Goal: Task Accomplishment & Management: Use online tool/utility

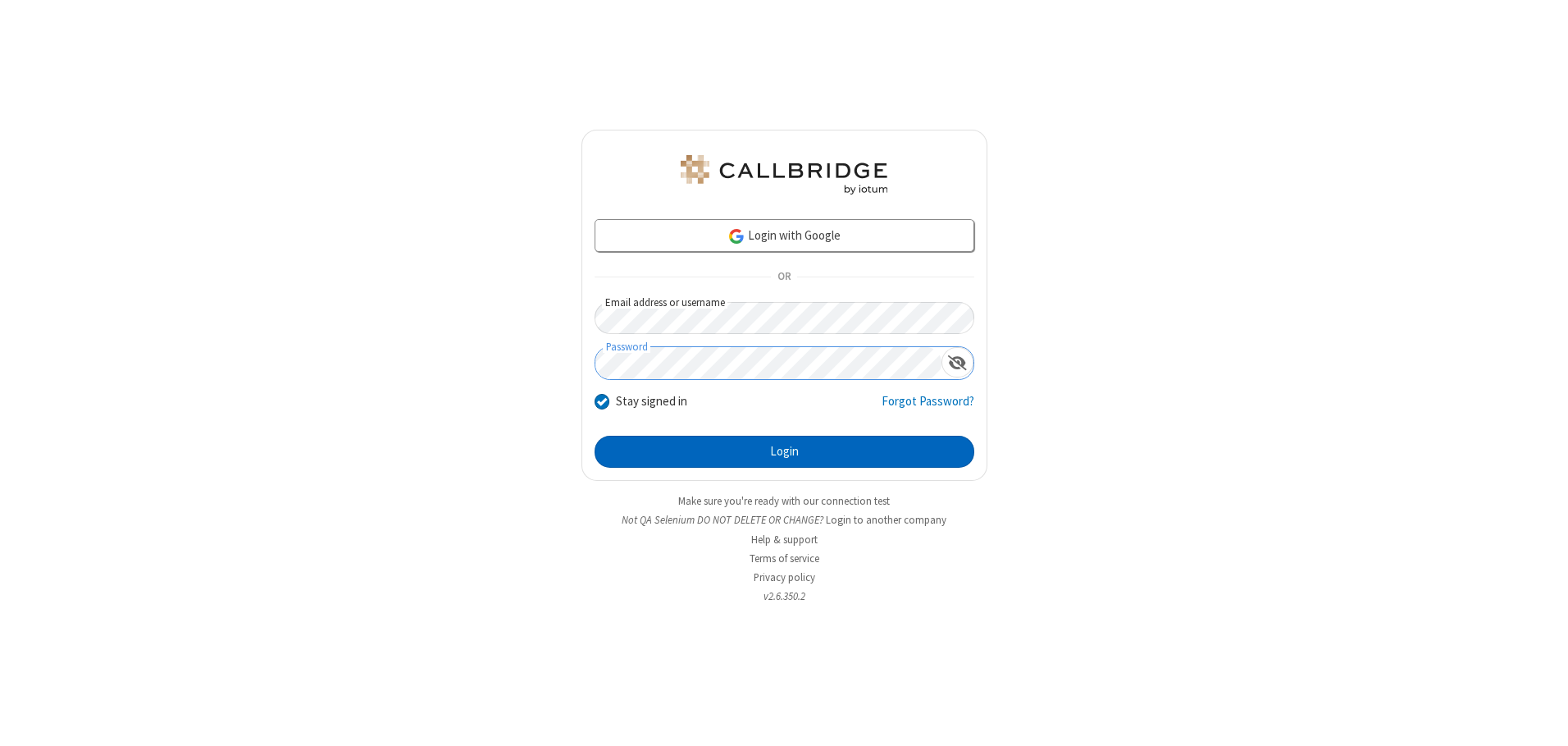
click at [784, 451] on button "Login" at bounding box center [784, 452] width 380 height 33
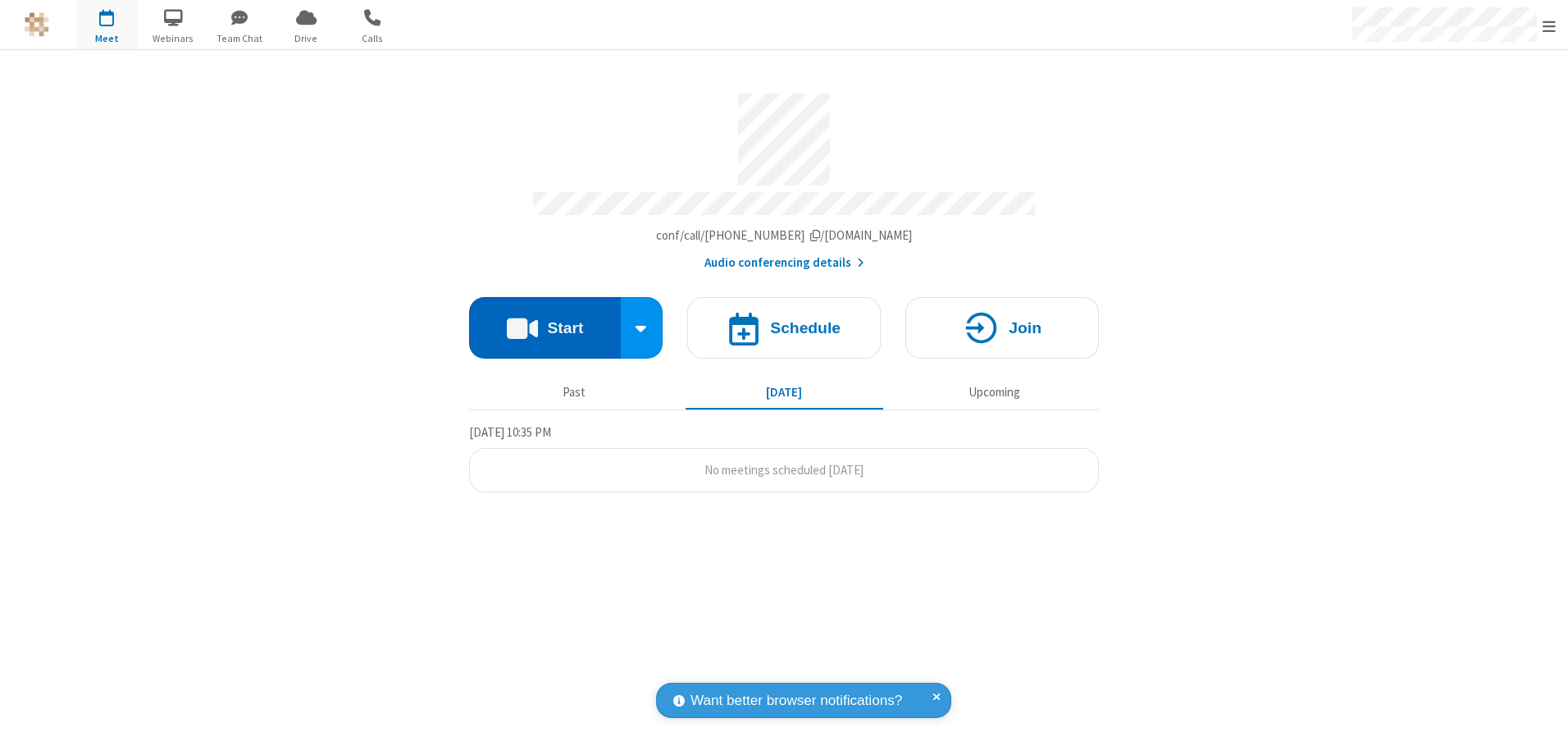
click at [545, 322] on button "Start" at bounding box center [545, 328] width 152 height 62
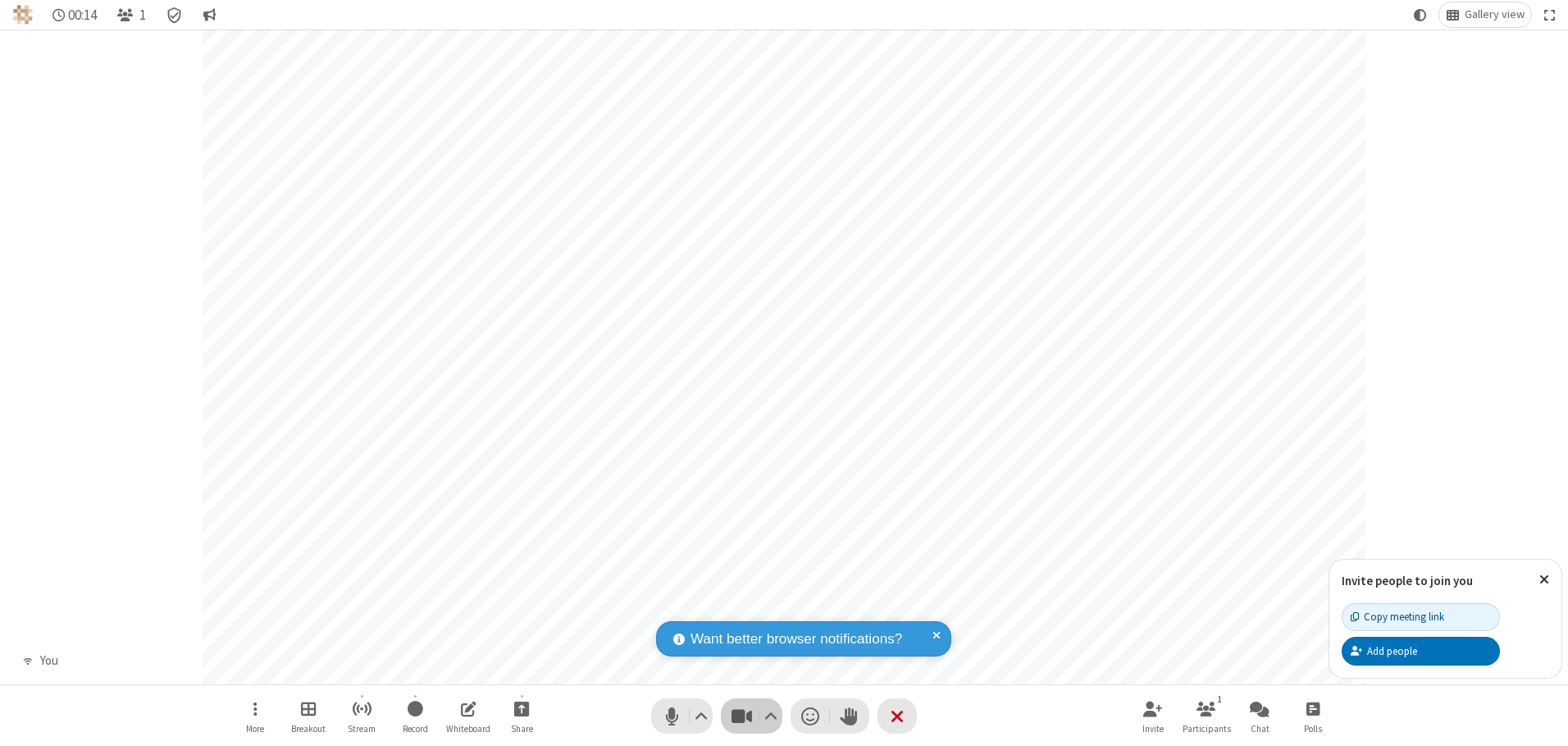
click at [742, 715] on span "Stop video (Alt+V)" at bounding box center [741, 715] width 24 height 24
click at [742, 715] on span "Start video (Alt+V)" at bounding box center [741, 715] width 24 height 24
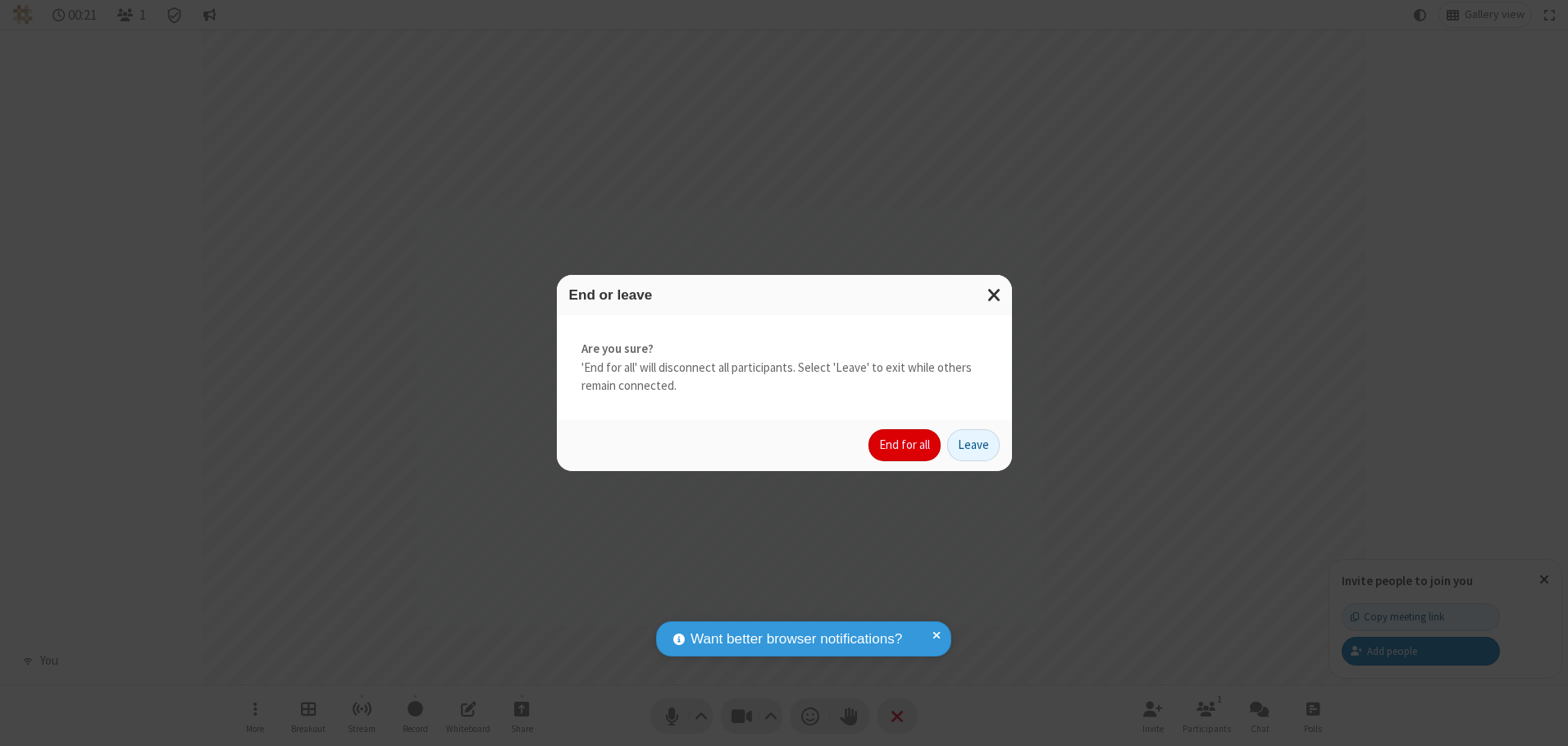
click at [905, 445] on button "End for all" at bounding box center [904, 445] width 72 height 33
